Goal: Download file/media

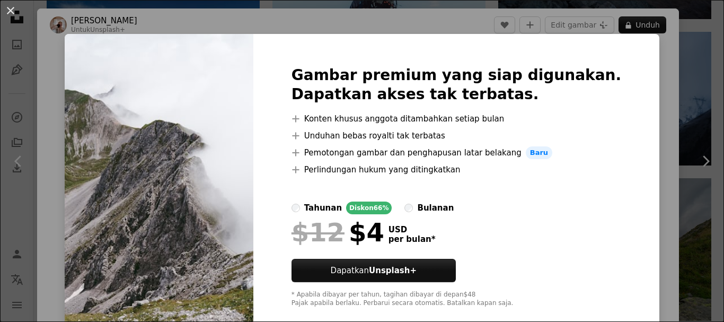
scroll to position [106, 0]
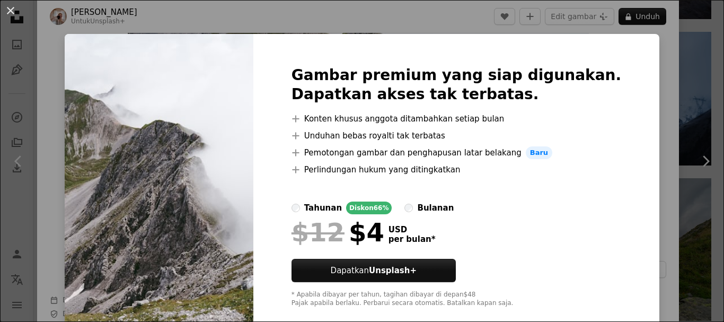
click at [637, 52] on div "An X shape Gambar premium yang siap digunakan. Dapatkan akses tak terbatas. A p…" at bounding box center [362, 161] width 724 height 322
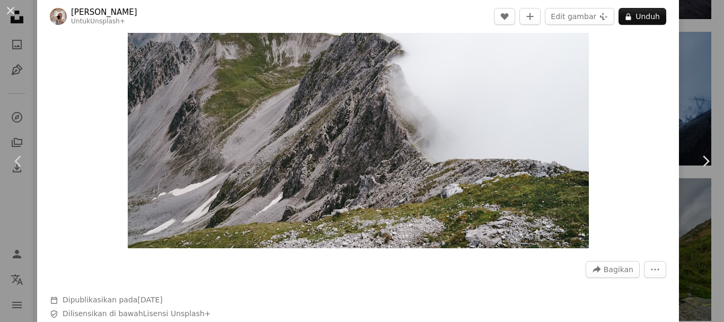
click at [434, 106] on img "Perbesar pada gambar ini" at bounding box center [358, 95] width 461 height 308
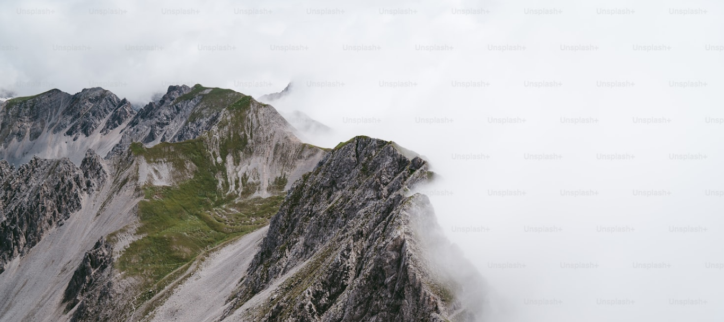
scroll to position [76, 0]
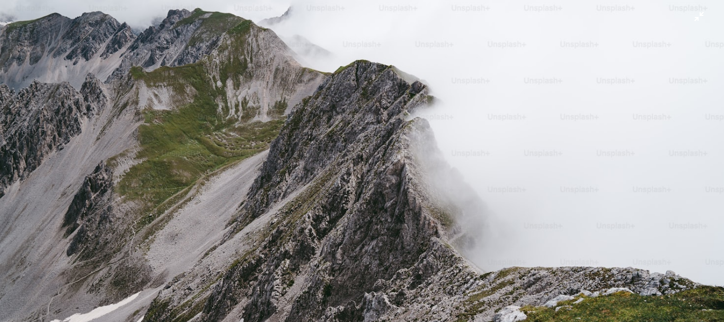
click at [436, 101] on img "Perkecil pada gambar ini" at bounding box center [361, 166] width 725 height 484
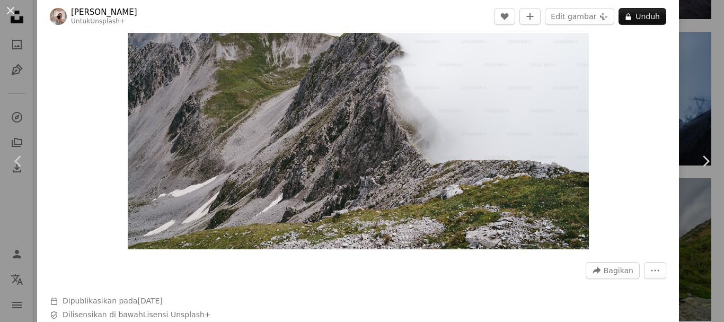
scroll to position [47, 0]
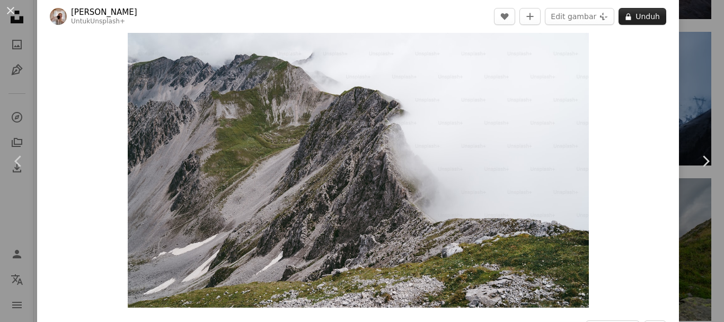
click at [642, 9] on button "A lock Unduh" at bounding box center [643, 16] width 48 height 17
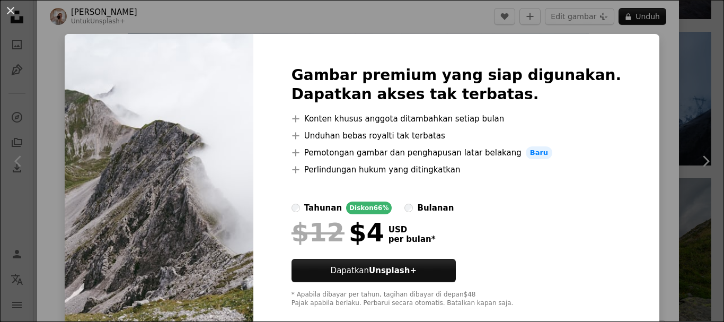
drag, startPoint x: 307, startPoint y: 7, endPoint x: 348, endPoint y: 21, distance: 42.9
click at [309, 11] on div "An X shape Gambar premium yang siap digunakan. Dapatkan akses tak terbatas. A p…" at bounding box center [362, 161] width 724 height 322
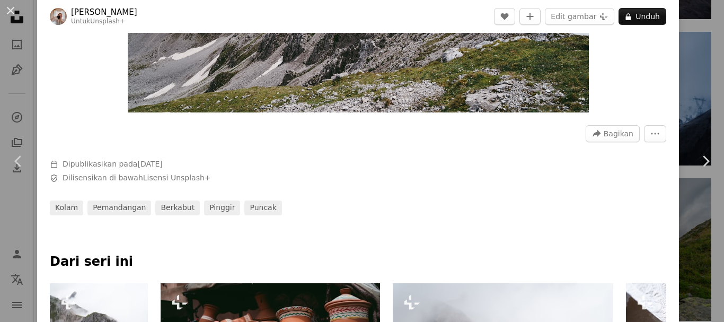
scroll to position [206, 0]
